Goal: Transaction & Acquisition: Download file/media

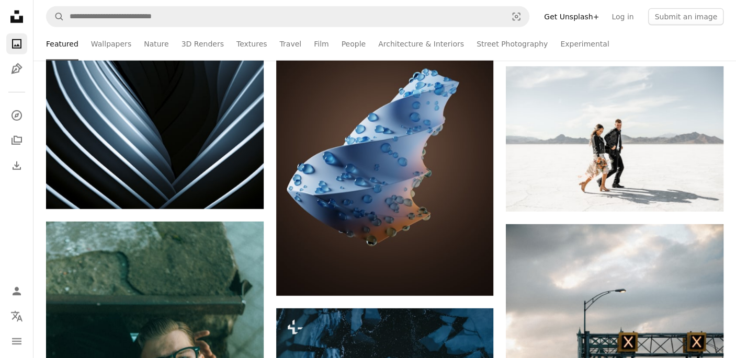
scroll to position [3842, 0]
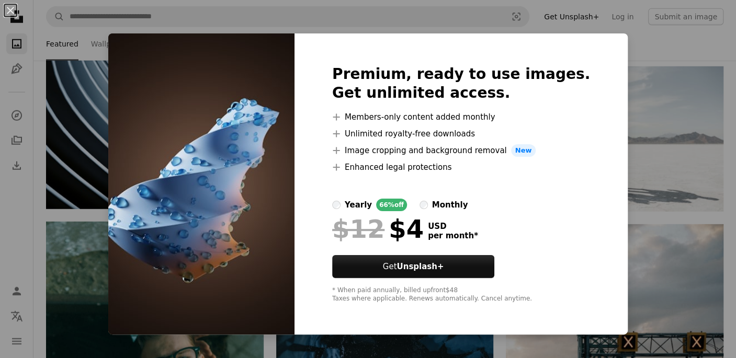
click at [629, 52] on div "An X shape Premium, ready to use images. Get unlimited access. A plus sign Memb…" at bounding box center [368, 179] width 736 height 358
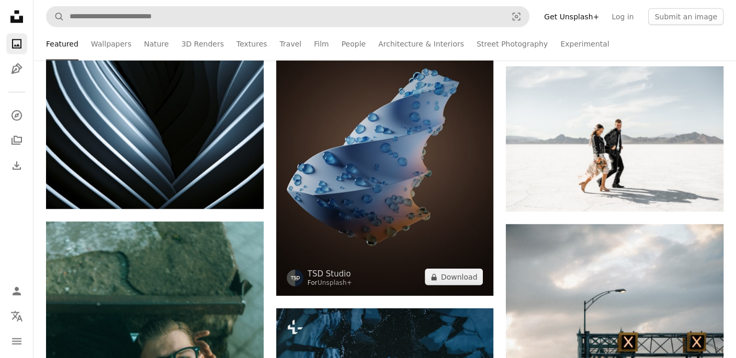
drag, startPoint x: 356, startPoint y: 171, endPoint x: 424, endPoint y: 20, distance: 164.8
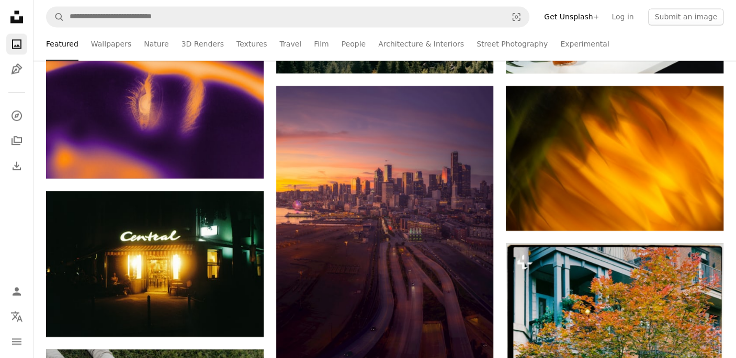
scroll to position [985, 0]
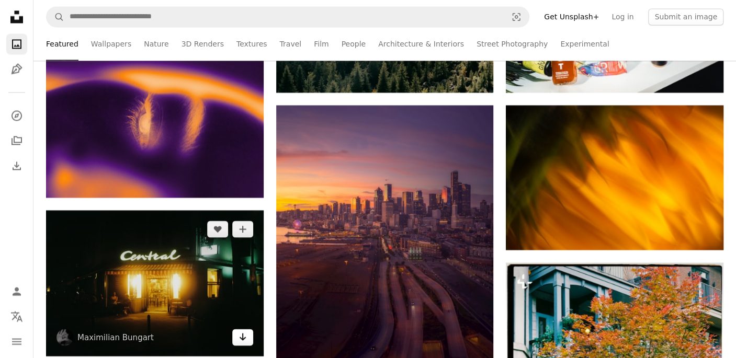
click at [243, 333] on icon "Arrow pointing down" at bounding box center [243, 337] width 8 height 13
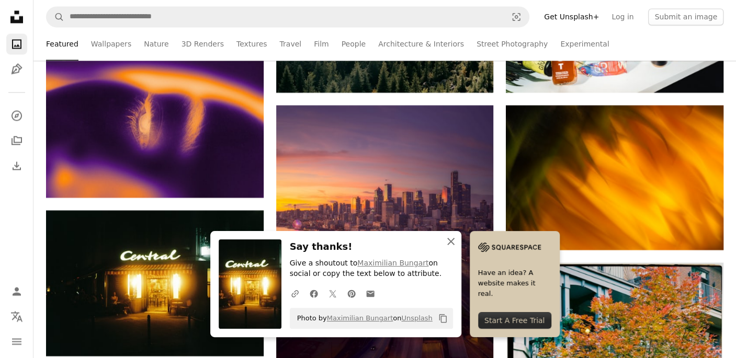
click at [453, 242] on icon "An X shape" at bounding box center [451, 241] width 13 height 13
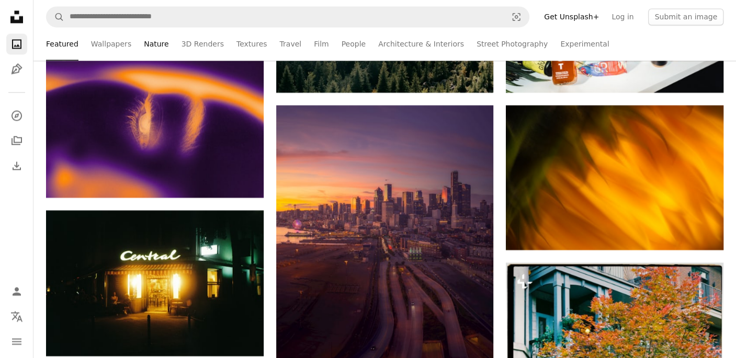
click at [144, 47] on link "Nature" at bounding box center [156, 43] width 25 height 33
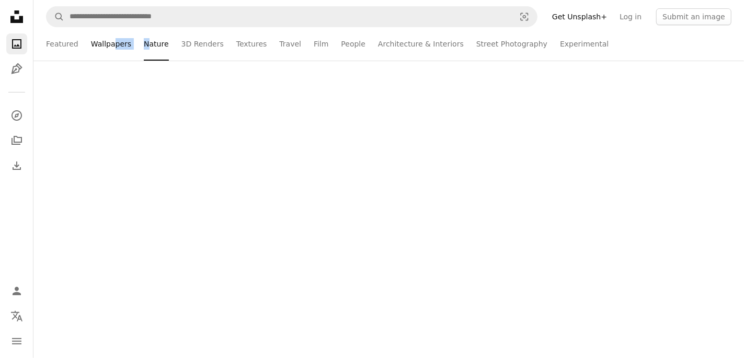
drag, startPoint x: 144, startPoint y: 47, endPoint x: 112, endPoint y: 49, distance: 32.0
click at [112, 49] on ul "Featured Wallpapers Nature 3D Renders Textures Travel Film People Architecture …" at bounding box center [389, 43] width 686 height 33
click at [112, 49] on link "Wallpapers" at bounding box center [111, 43] width 40 height 33
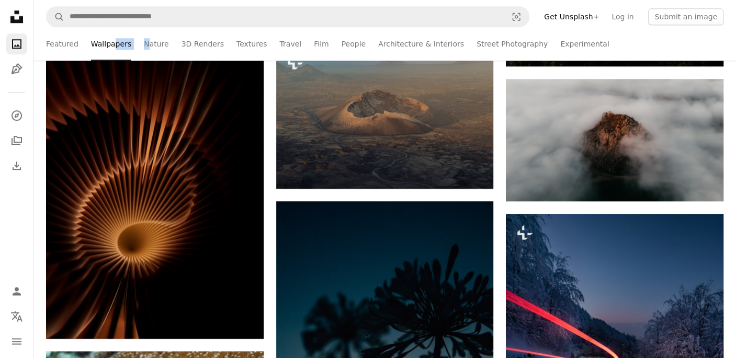
scroll to position [545, 0]
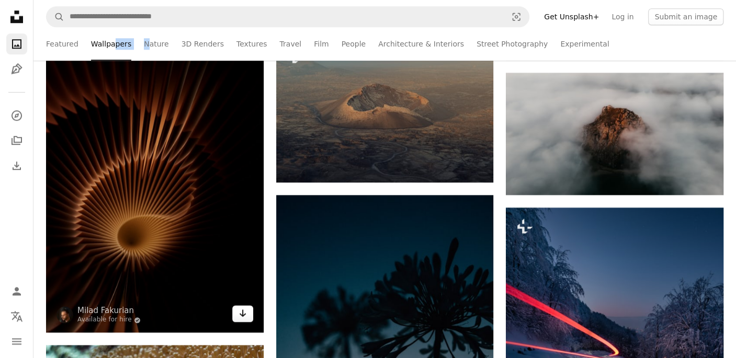
click at [244, 315] on icon "Arrow pointing down" at bounding box center [243, 313] width 8 height 13
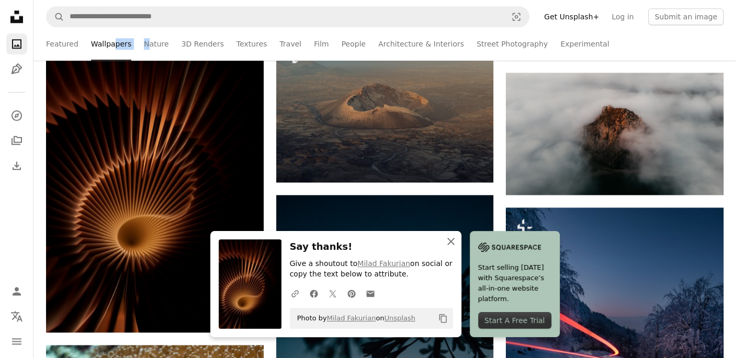
click at [453, 242] on icon "An X shape" at bounding box center [451, 241] width 13 height 13
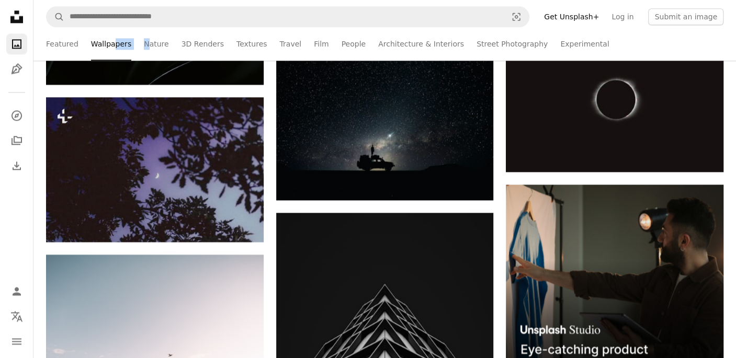
scroll to position [2962, 0]
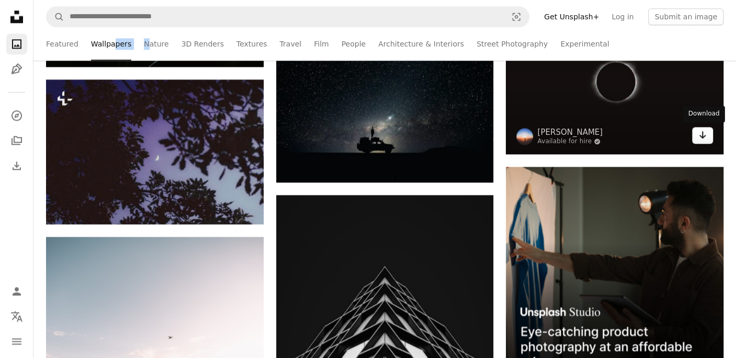
click at [699, 138] on icon "Arrow pointing down" at bounding box center [702, 135] width 8 height 13
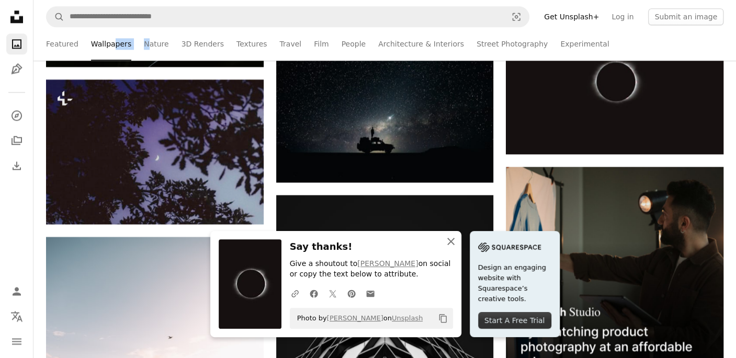
click at [450, 241] on icon "An X shape" at bounding box center [451, 241] width 13 height 13
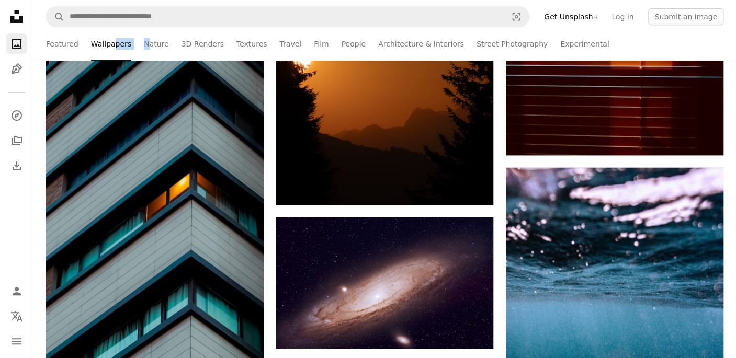
scroll to position [4810, 0]
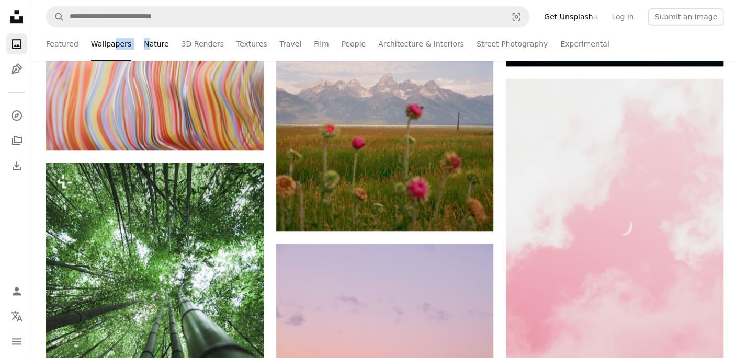
click at [155, 44] on link "Nature" at bounding box center [156, 43] width 25 height 33
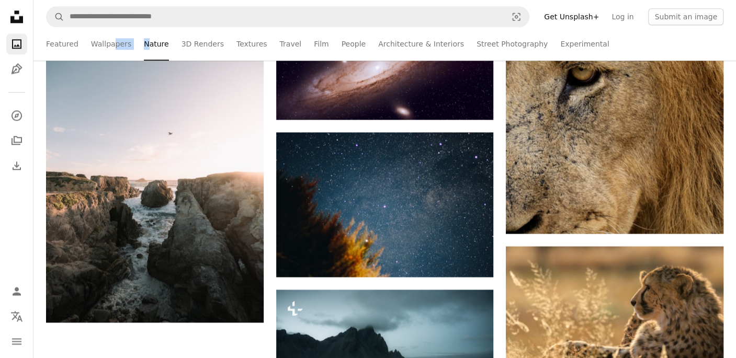
scroll to position [5114, 0]
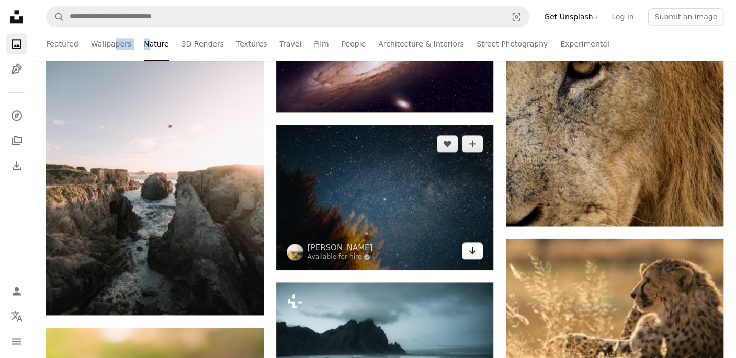
click at [471, 254] on icon "Arrow pointing down" at bounding box center [472, 250] width 8 height 13
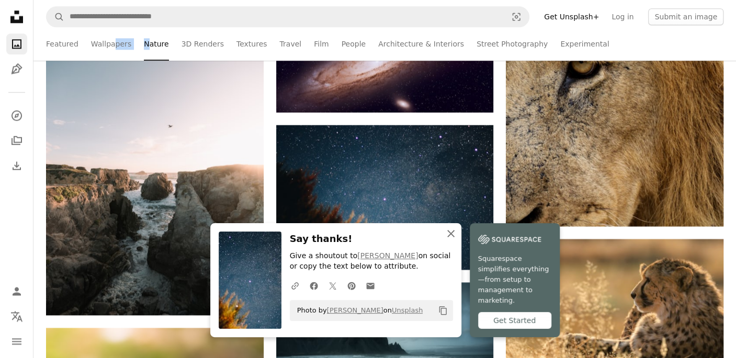
click at [453, 240] on icon "An X shape" at bounding box center [451, 234] width 13 height 13
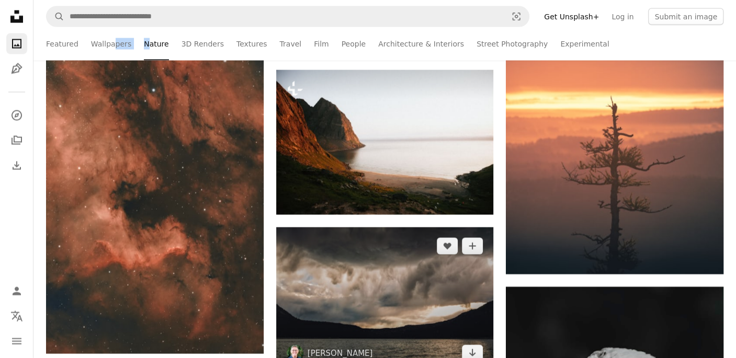
scroll to position [7824, 0]
click at [377, 251] on img at bounding box center [385, 300] width 218 height 145
